Goal: Transaction & Acquisition: Download file/media

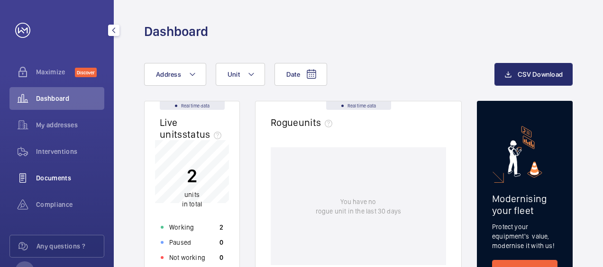
click at [64, 179] on span "Documents" at bounding box center [70, 178] width 68 height 9
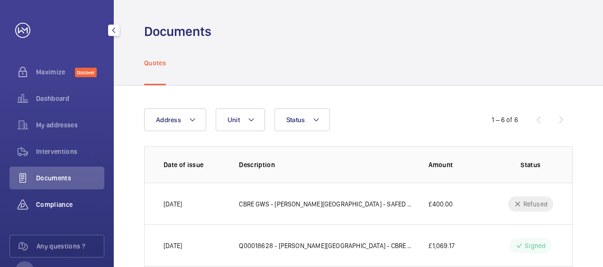
click at [57, 204] on span "Compliance" at bounding box center [70, 204] width 68 height 9
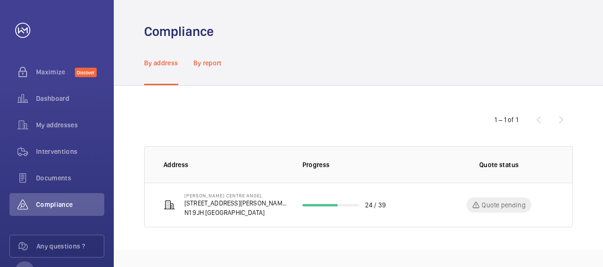
click at [203, 65] on p "By report" at bounding box center [207, 62] width 28 height 9
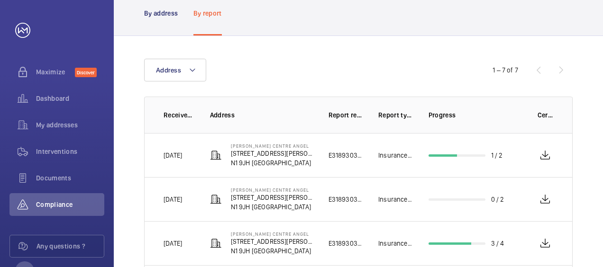
scroll to position [54, 0]
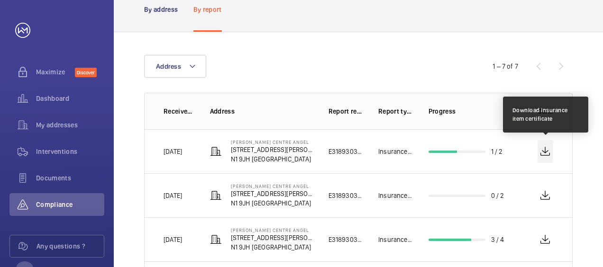
click at [548, 153] on wm-front-icon-button at bounding box center [546, 151] width 16 height 23
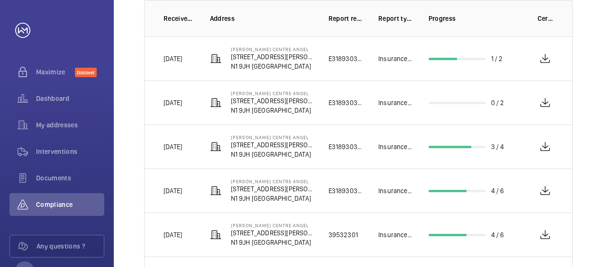
scroll to position [146, 0]
click at [580, 107] on div "Address 1 – 7 of 7 Received on Address Report reference Report type Progress Ce…" at bounding box center [358, 154] width 489 height 429
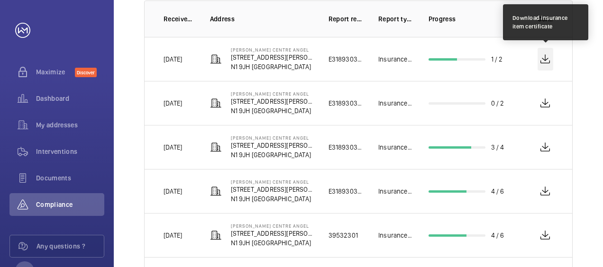
click at [544, 64] on wm-front-icon-button at bounding box center [546, 59] width 16 height 23
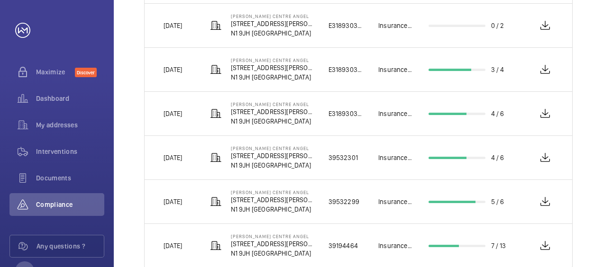
scroll to position [0, 0]
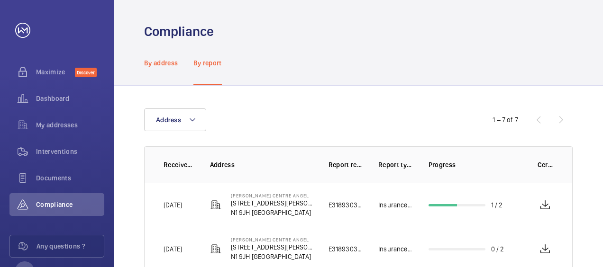
click at [167, 66] on p "By address" at bounding box center [161, 62] width 34 height 9
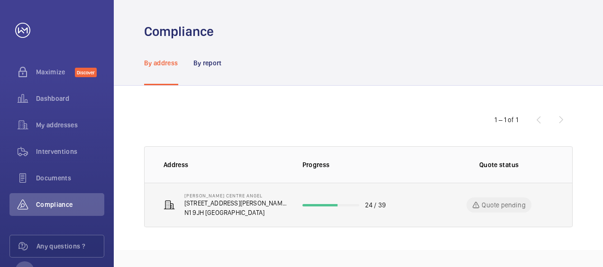
click at [508, 198] on div "Quote pending" at bounding box center [499, 205] width 64 height 15
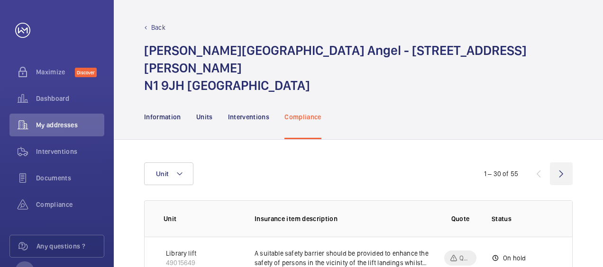
click at [569, 163] on wm-front-icon-button at bounding box center [561, 174] width 23 height 23
click at [247, 112] on p "Interventions" at bounding box center [249, 116] width 42 height 9
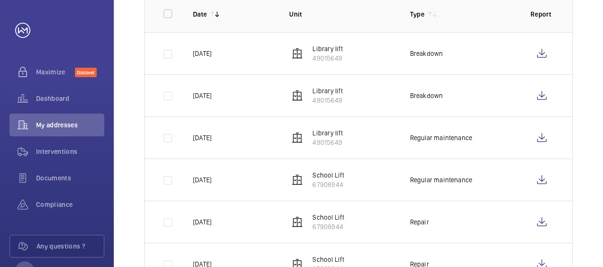
scroll to position [206, 0]
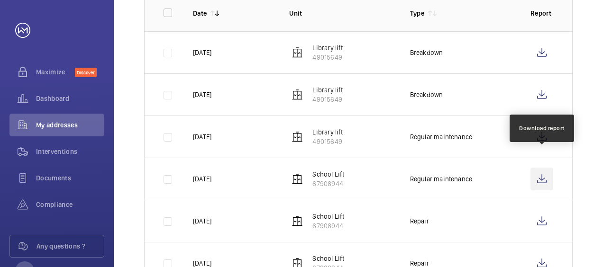
click at [545, 168] on wm-front-icon-button at bounding box center [542, 179] width 23 height 23
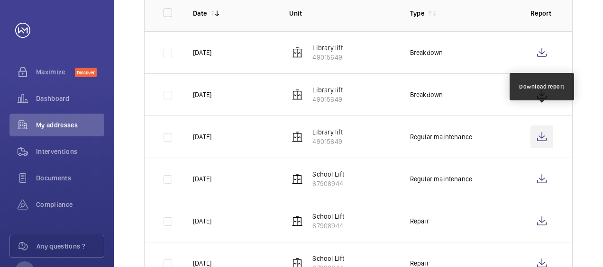
click at [546, 126] on wm-front-icon-button at bounding box center [542, 137] width 23 height 23
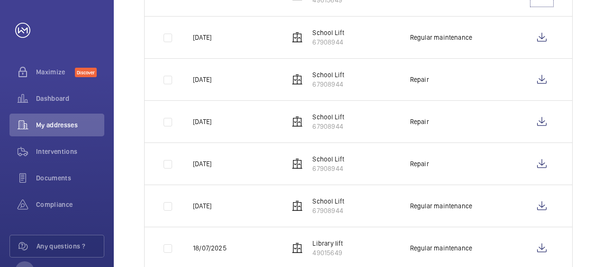
scroll to position [349, 0]
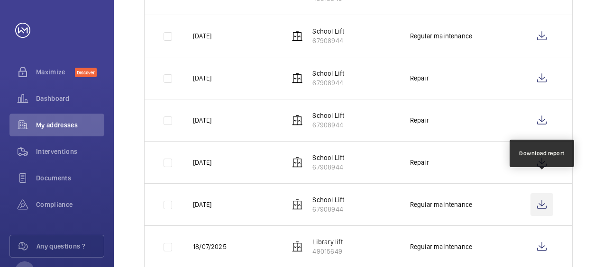
click at [542, 193] on wm-front-icon-button at bounding box center [542, 204] width 23 height 23
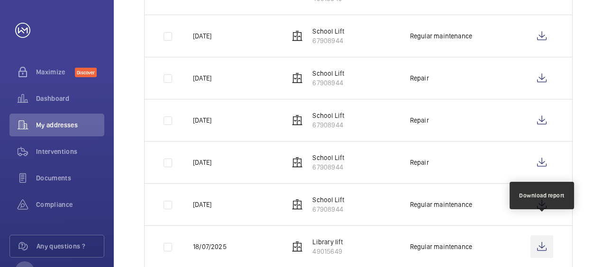
click at [544, 236] on wm-front-icon-button at bounding box center [542, 247] width 23 height 23
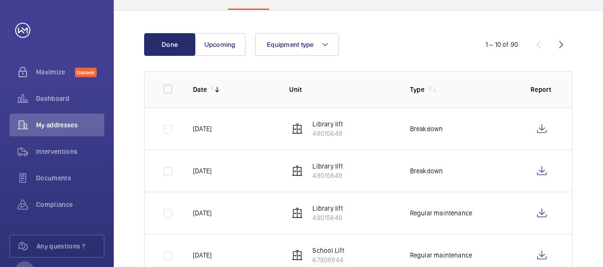
scroll to position [0, 0]
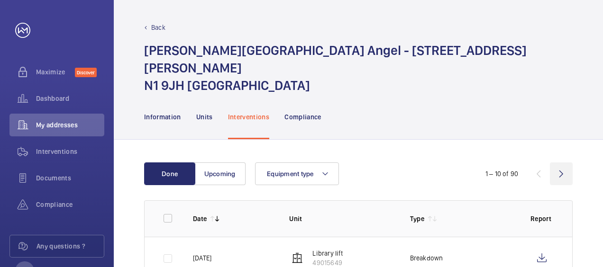
click at [559, 163] on wm-front-icon-button at bounding box center [561, 174] width 23 height 23
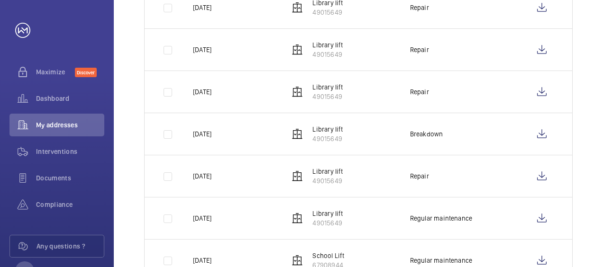
scroll to position [337, 0]
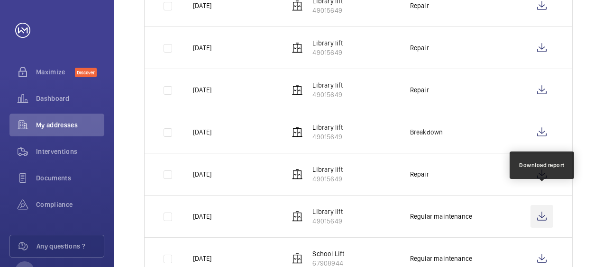
click at [544, 205] on wm-front-icon-button at bounding box center [542, 216] width 23 height 23
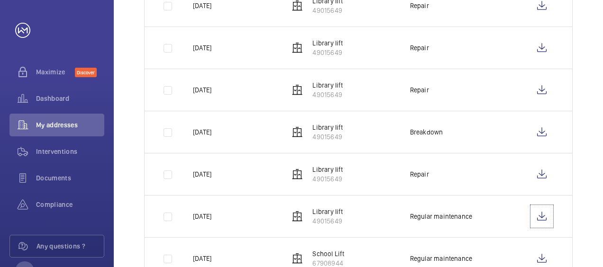
scroll to position [396, 0]
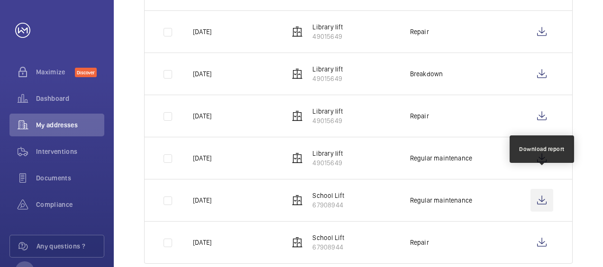
click at [547, 189] on wm-front-icon-button at bounding box center [542, 200] width 23 height 23
